Goal: Share content: Share content

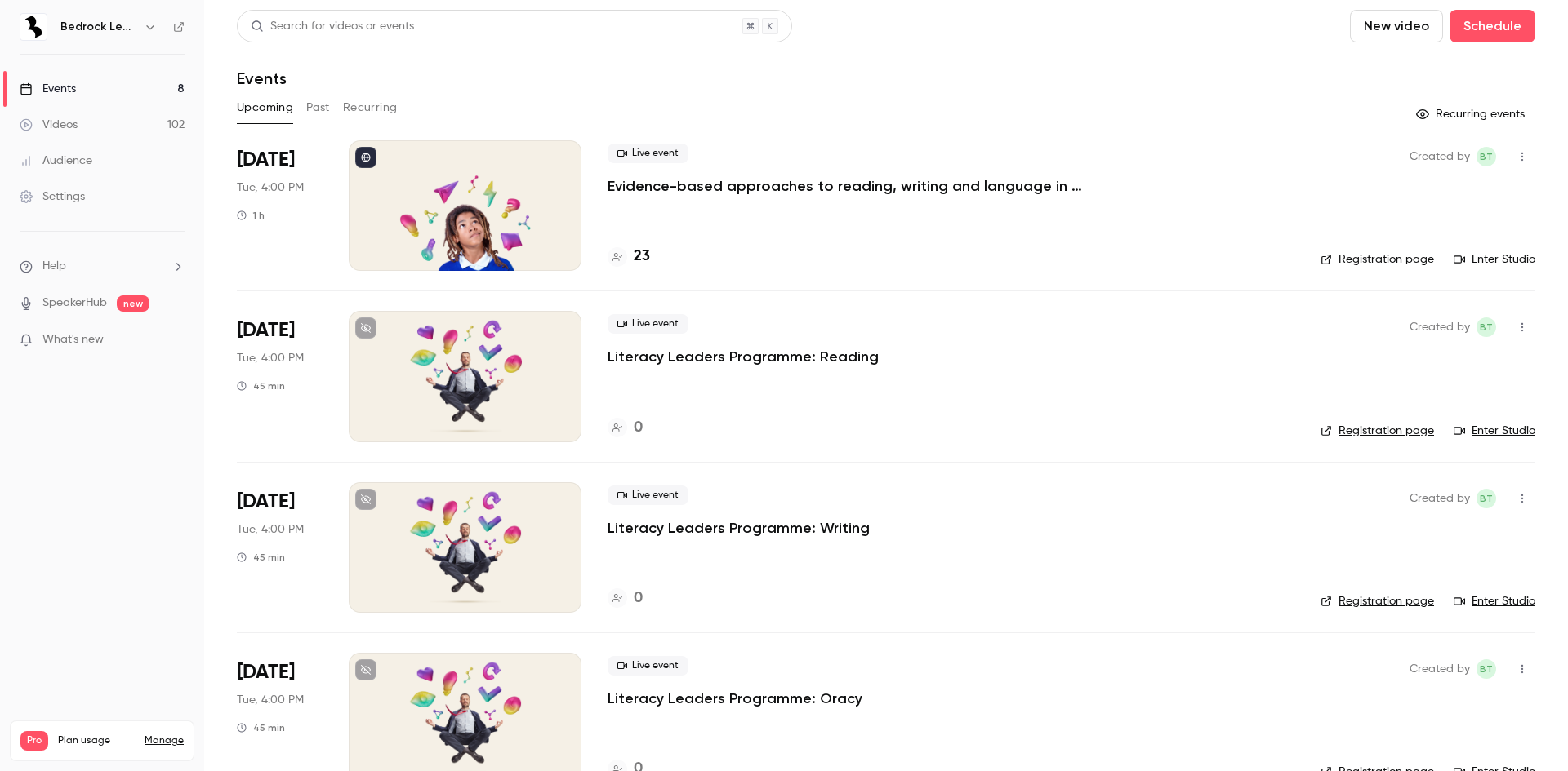
click at [159, 124] on link "Videos 102" at bounding box center [102, 125] width 204 height 36
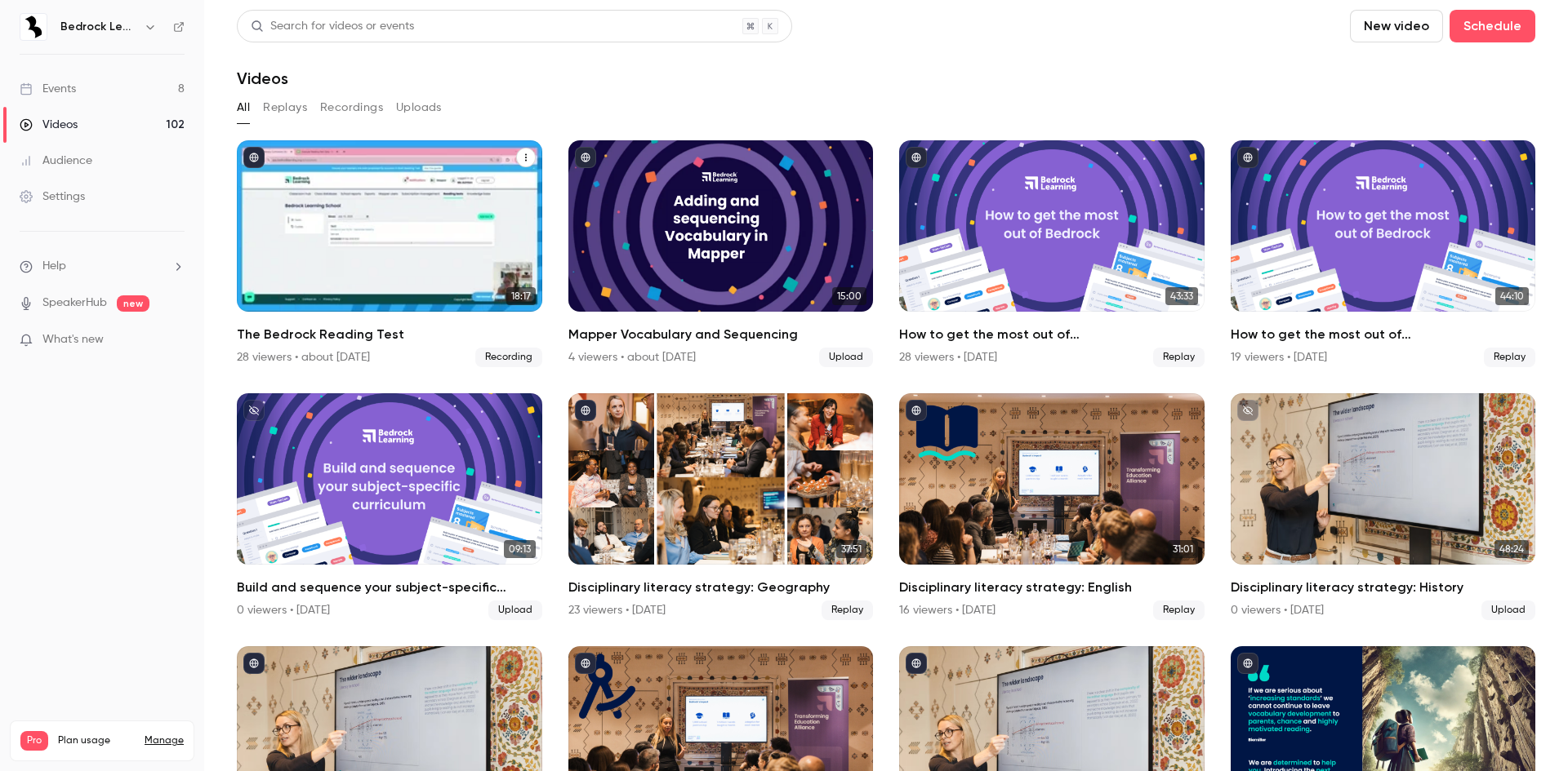
click at [457, 260] on div "The Bedrock Reading Test" at bounding box center [390, 226] width 306 height 172
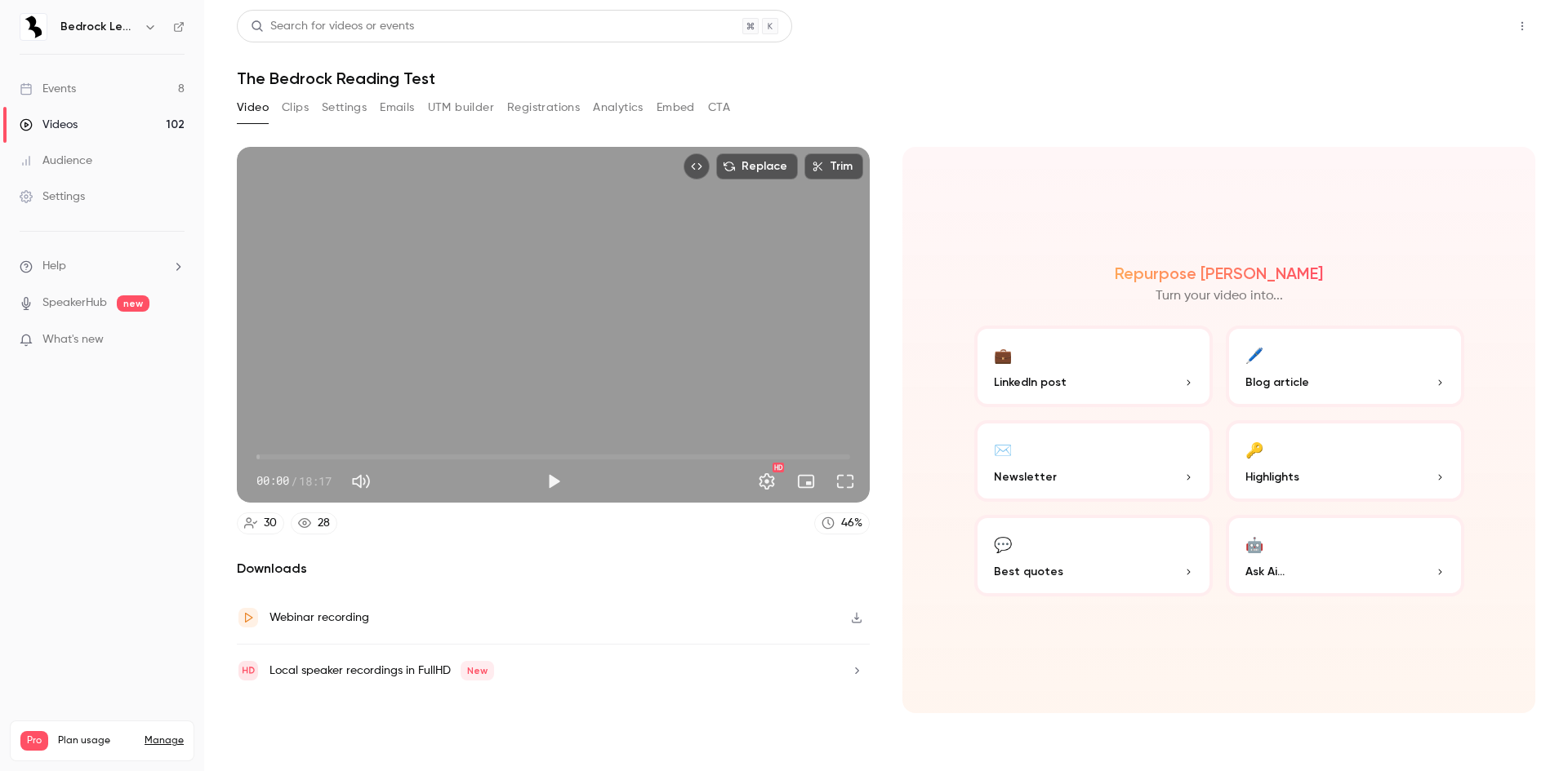
click at [1457, 21] on button "Share" at bounding box center [1463, 26] width 64 height 33
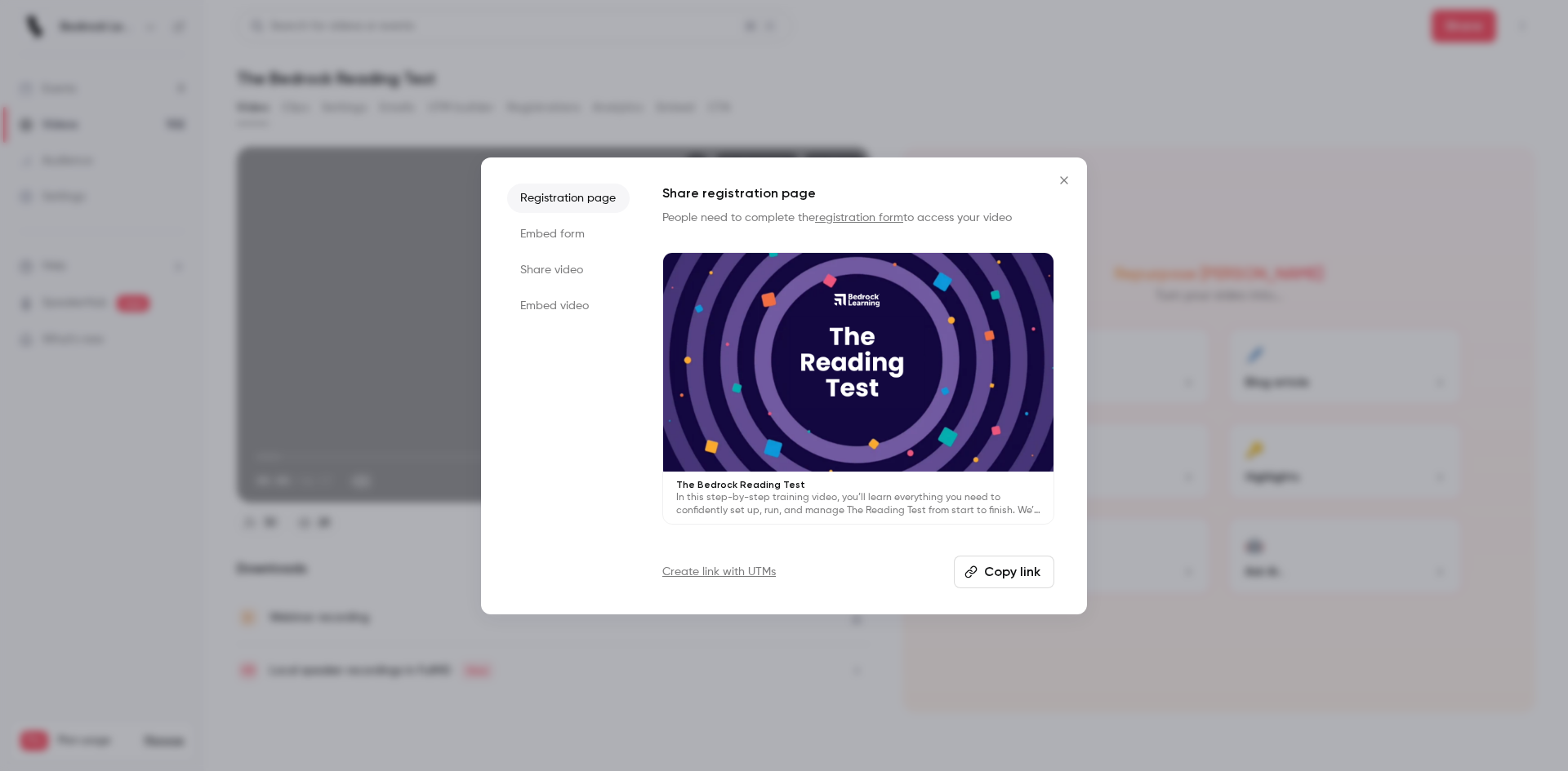
click at [1008, 571] on button "Copy link" at bounding box center [1004, 572] width 100 height 33
